Goal: Browse casually: Explore the website without a specific task or goal

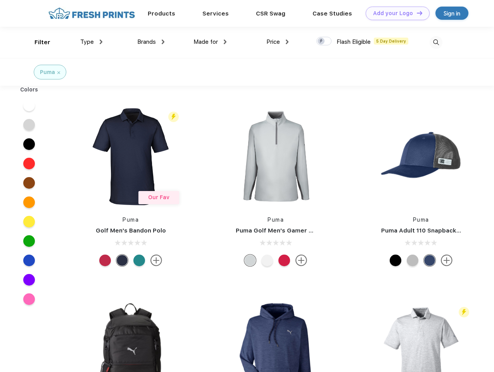
click at [395, 13] on link "Add your Logo Design Tool" at bounding box center [398, 14] width 64 height 14
click at [0, 0] on div "Design Tool" at bounding box center [0, 0] width 0 height 0
click at [416, 13] on link "Add your Logo Design Tool" at bounding box center [398, 14] width 64 height 14
click at [37, 42] on div "Filter" at bounding box center [43, 42] width 16 height 9
click at [91, 42] on span "Type" at bounding box center [87, 41] width 14 height 7
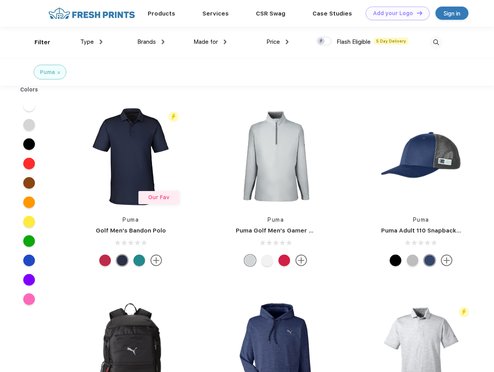
click at [151, 42] on span "Brands" at bounding box center [146, 41] width 19 height 7
click at [210, 42] on span "Made for" at bounding box center [205, 41] width 24 height 7
click at [278, 42] on span "Price" at bounding box center [273, 41] width 14 height 7
click at [324, 41] on div at bounding box center [323, 41] width 15 height 9
click at [321, 41] on input "checkbox" at bounding box center [318, 38] width 5 height 5
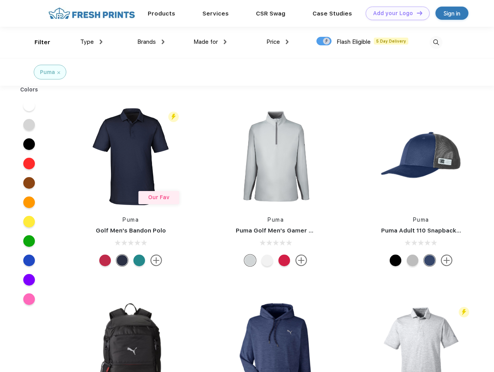
click at [436, 42] on img at bounding box center [436, 42] width 13 height 13
